Goal: Task Accomplishment & Management: Manage account settings

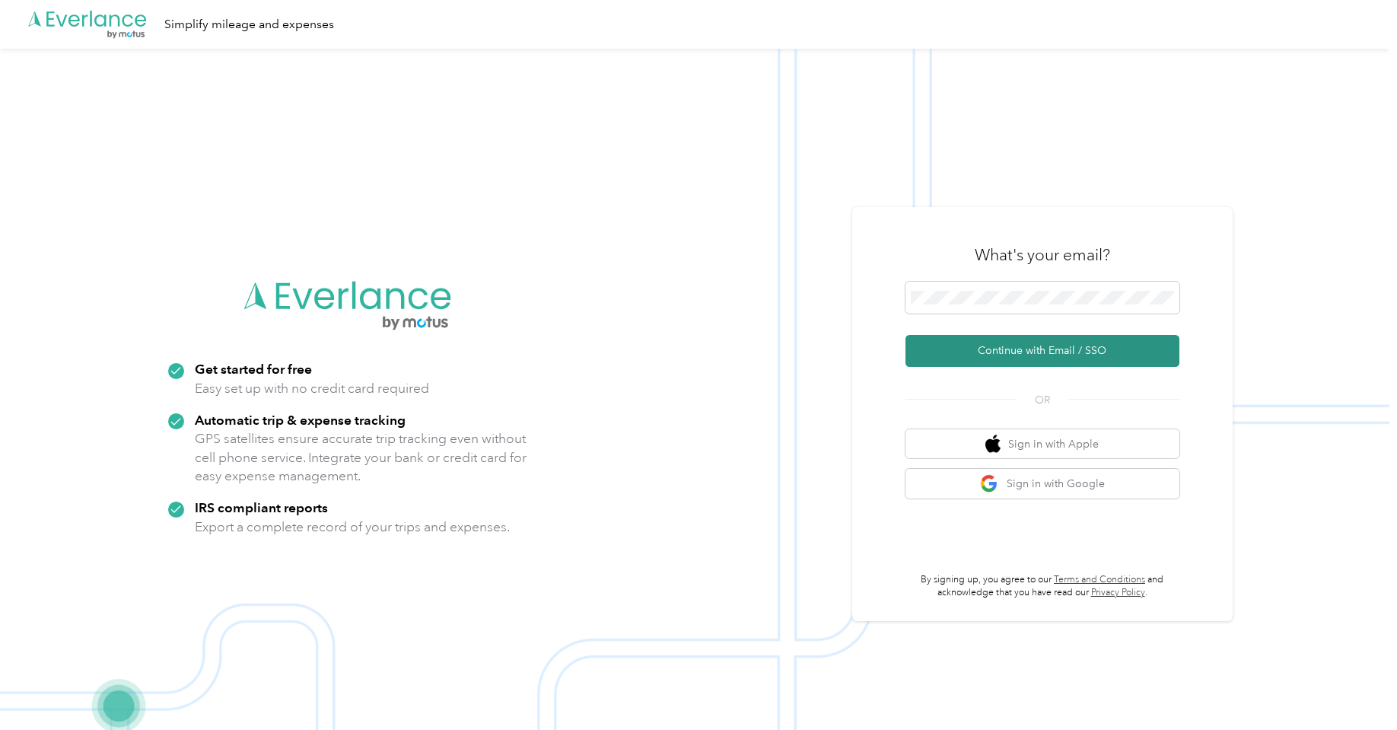
click at [1022, 343] on button "Continue with Email / SSO" at bounding box center [1043, 351] width 274 height 32
click at [1036, 350] on button "Continue with Email / SSO" at bounding box center [1043, 351] width 274 height 32
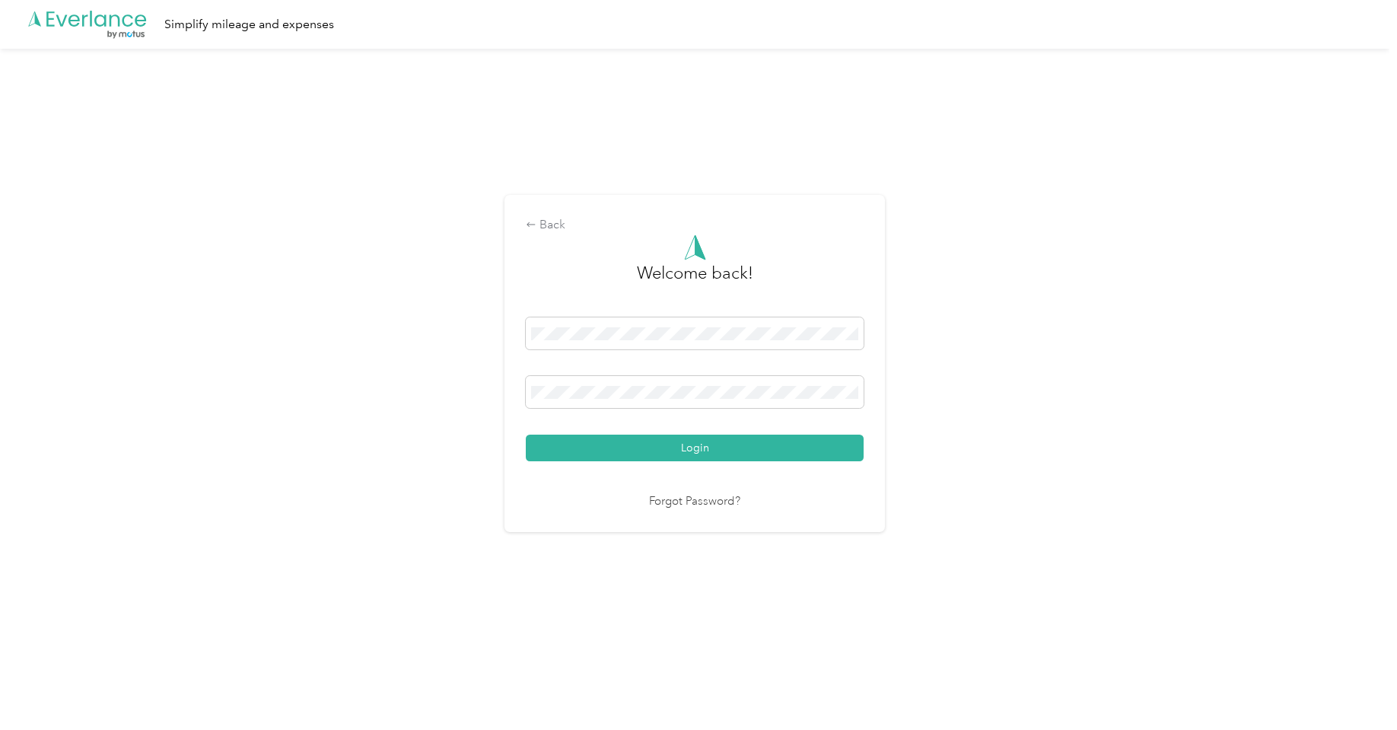
click at [700, 446] on button "Login" at bounding box center [695, 448] width 338 height 27
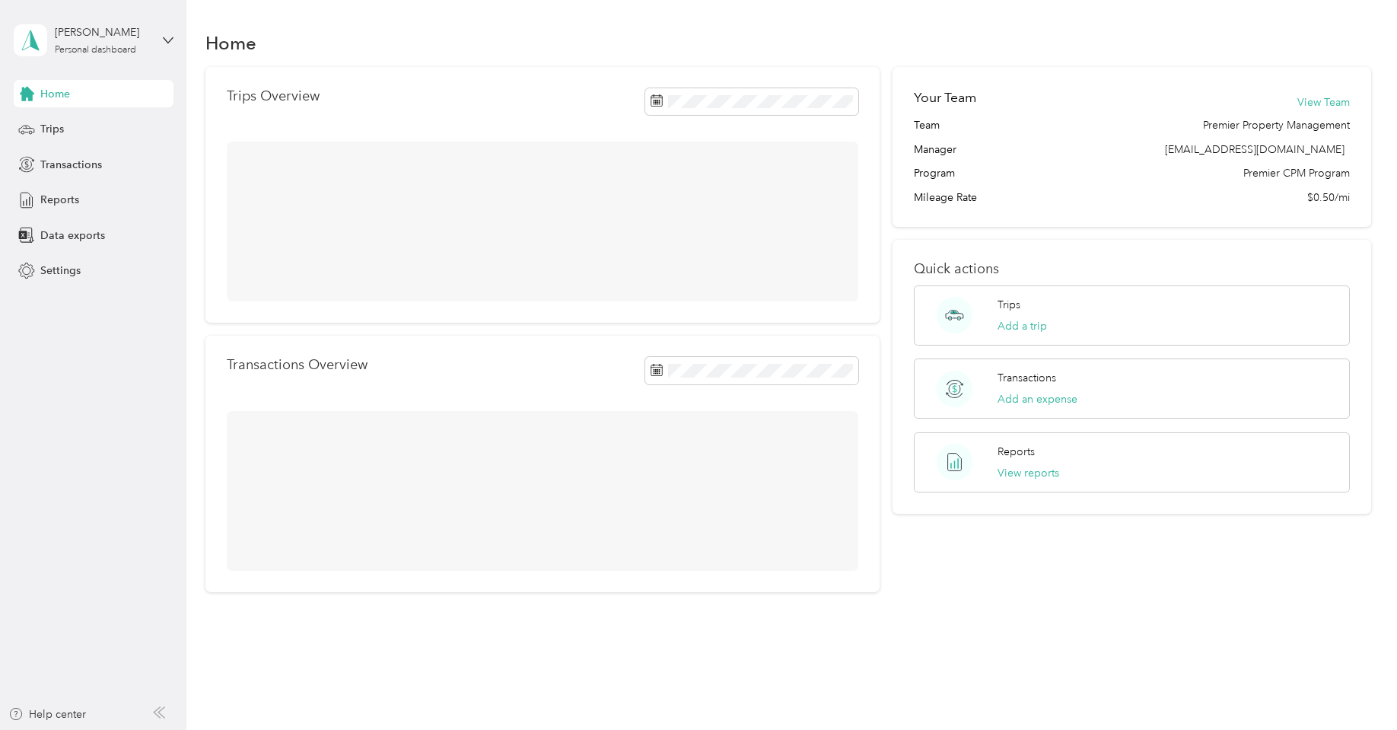
click at [596, 237] on div at bounding box center [543, 222] width 632 height 160
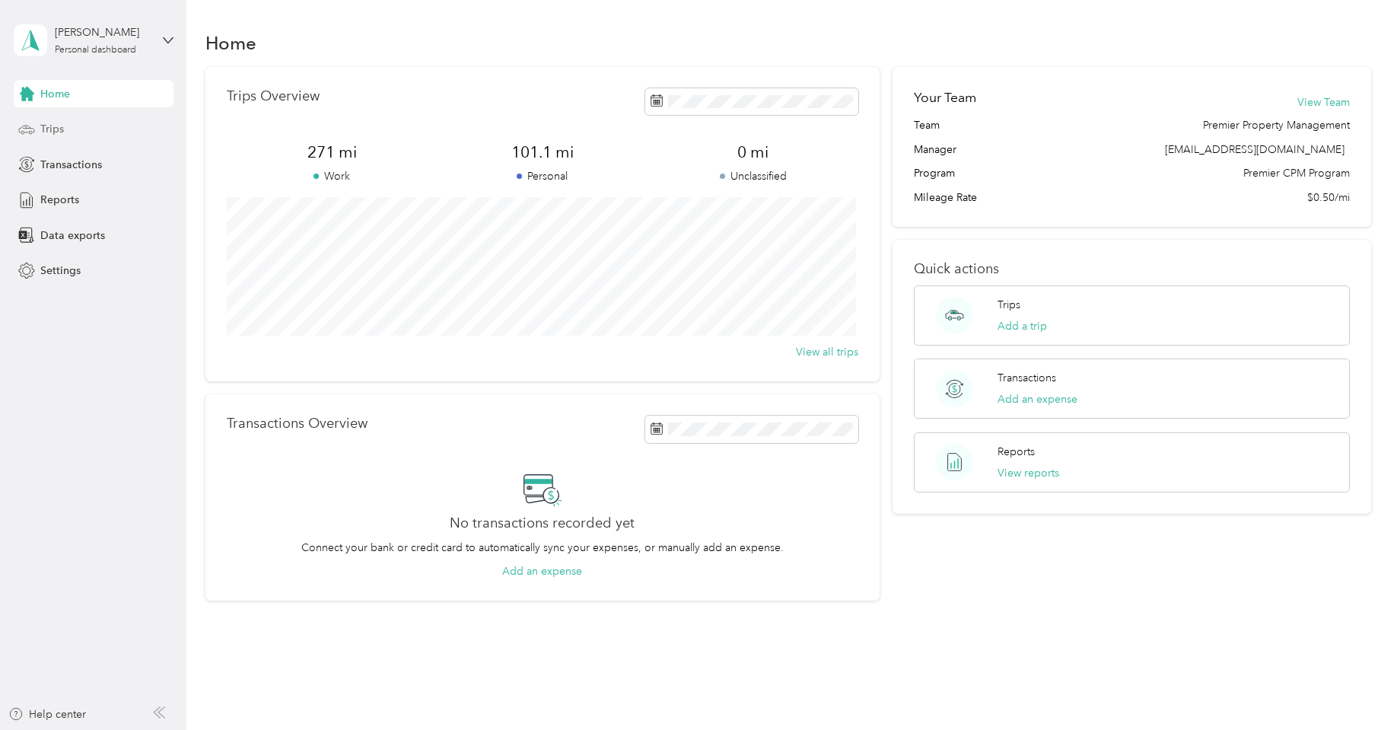
click at [48, 132] on span "Trips" at bounding box center [52, 129] width 24 height 16
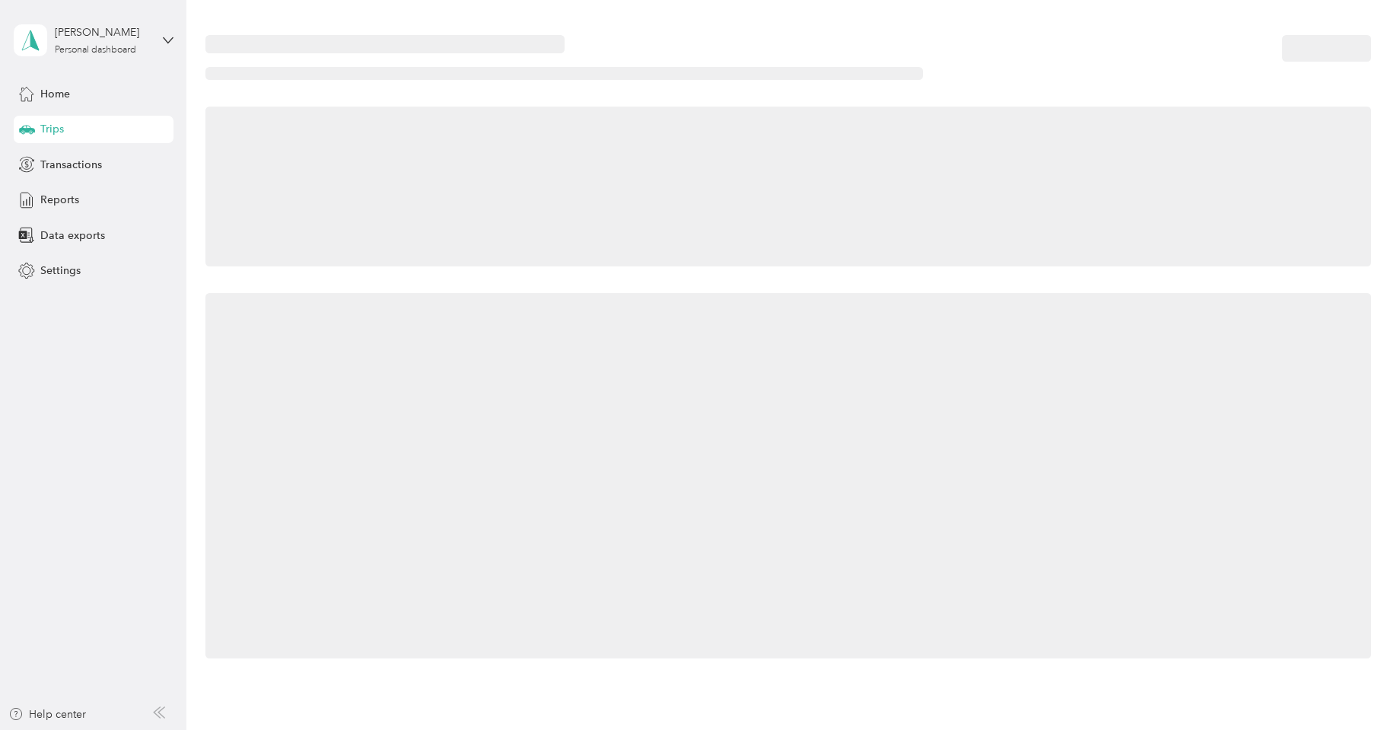
click at [48, 132] on span "Trips" at bounding box center [52, 129] width 24 height 16
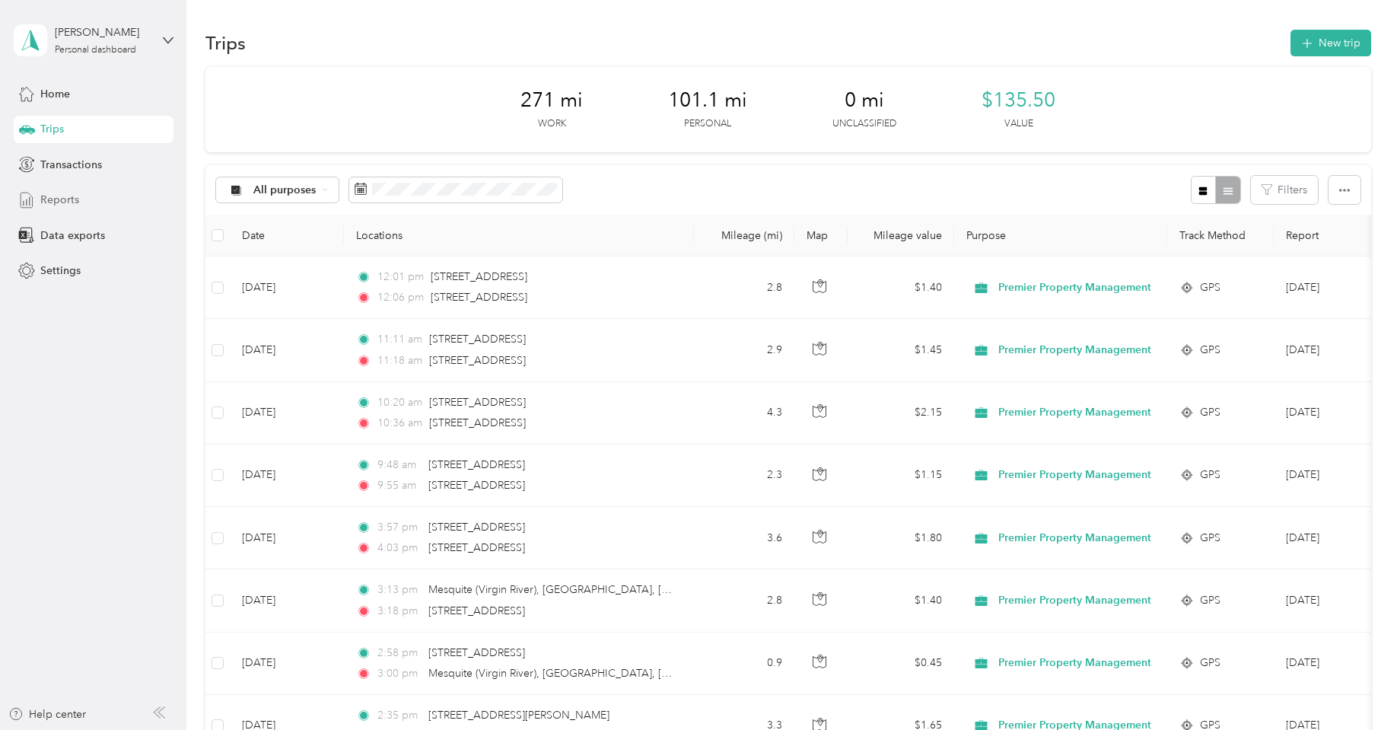
click at [50, 205] on span "Reports" at bounding box center [59, 200] width 39 height 16
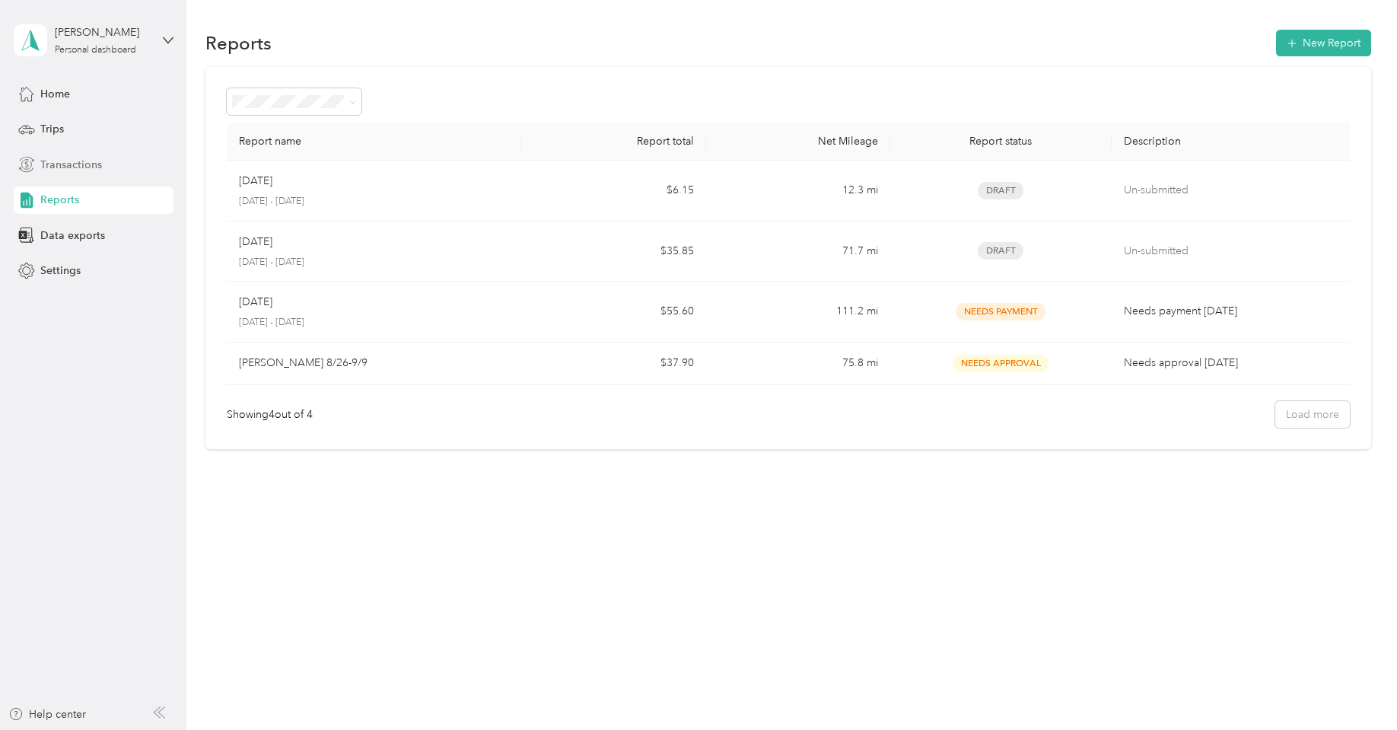
click at [47, 163] on span "Transactions" at bounding box center [71, 165] width 62 height 16
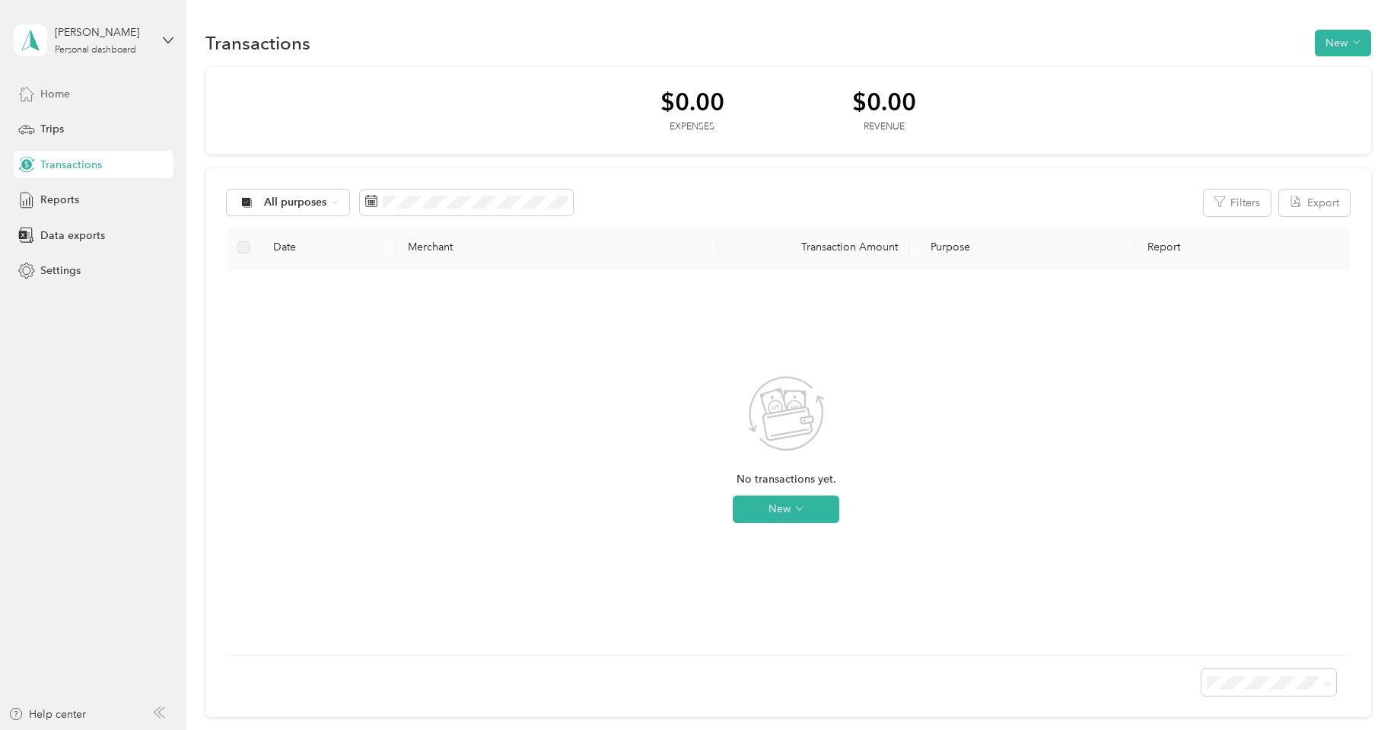
click at [40, 94] on span "Home" at bounding box center [55, 94] width 30 height 16
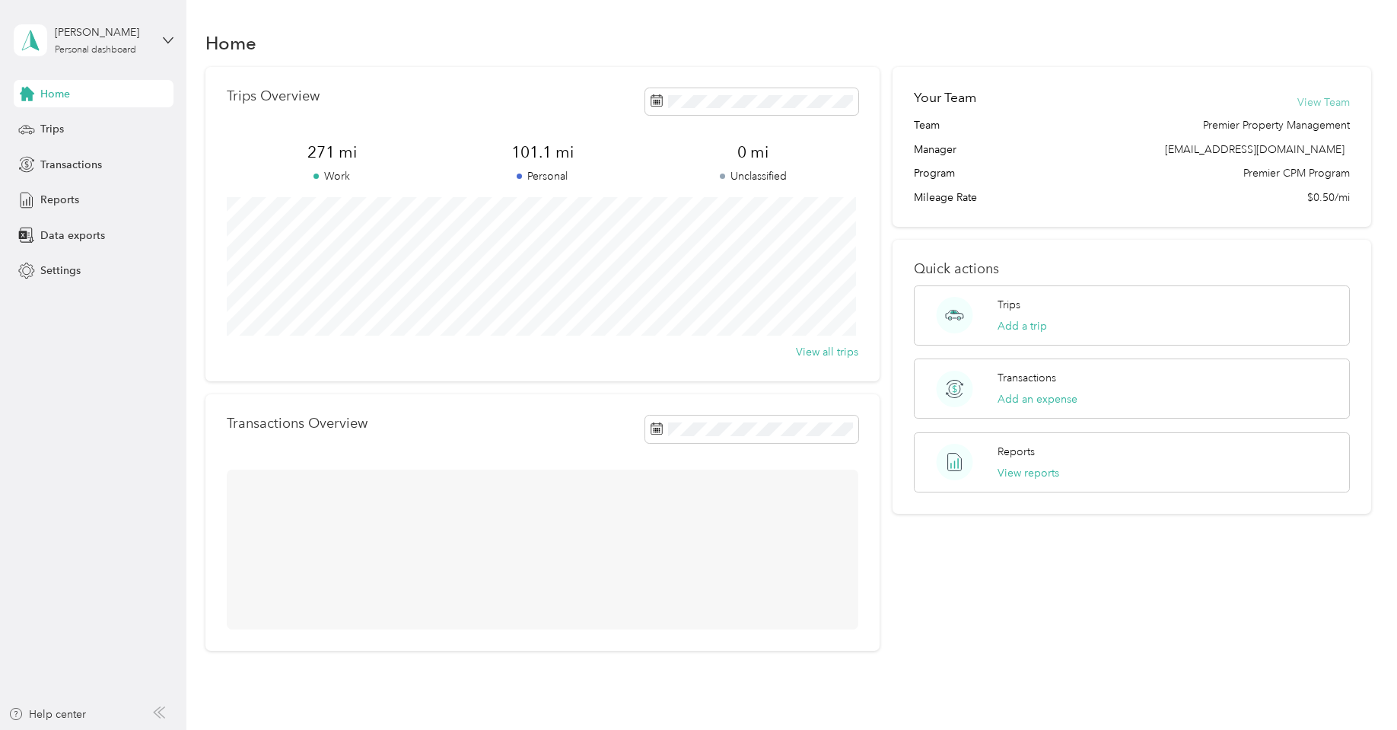
click at [1317, 102] on button "View Team" at bounding box center [1324, 102] width 53 height 16
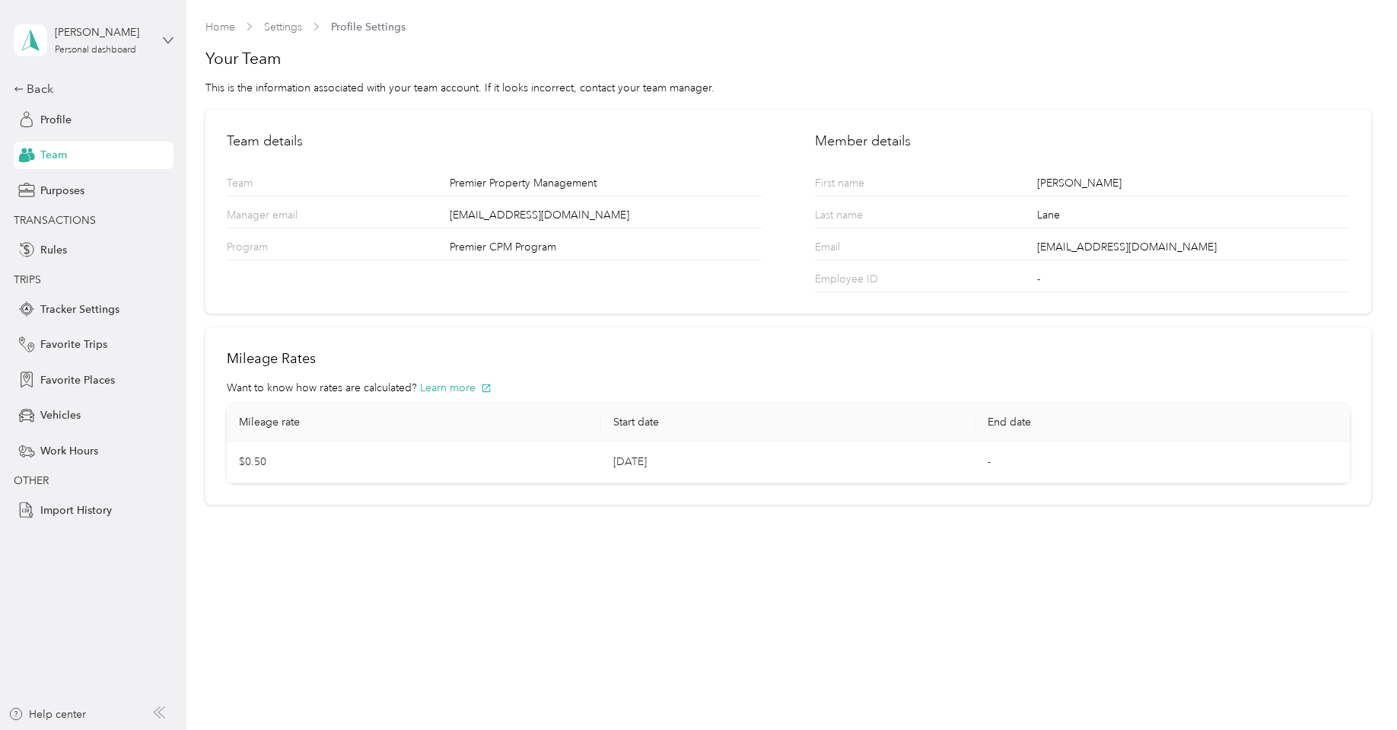
click at [165, 40] on icon at bounding box center [167, 39] width 9 height 5
click at [54, 114] on span "Profile" at bounding box center [55, 120] width 31 height 16
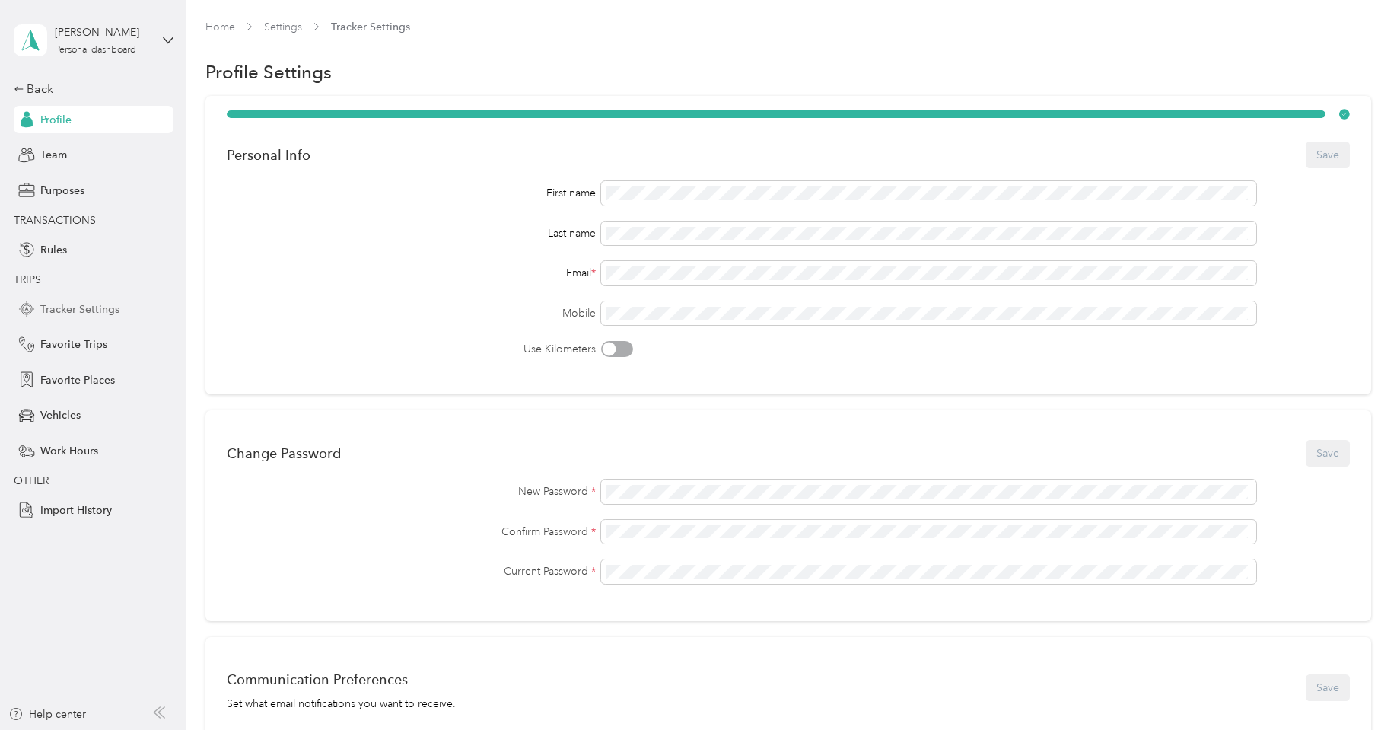
click at [67, 308] on span "Tracker Settings" at bounding box center [79, 309] width 79 height 16
